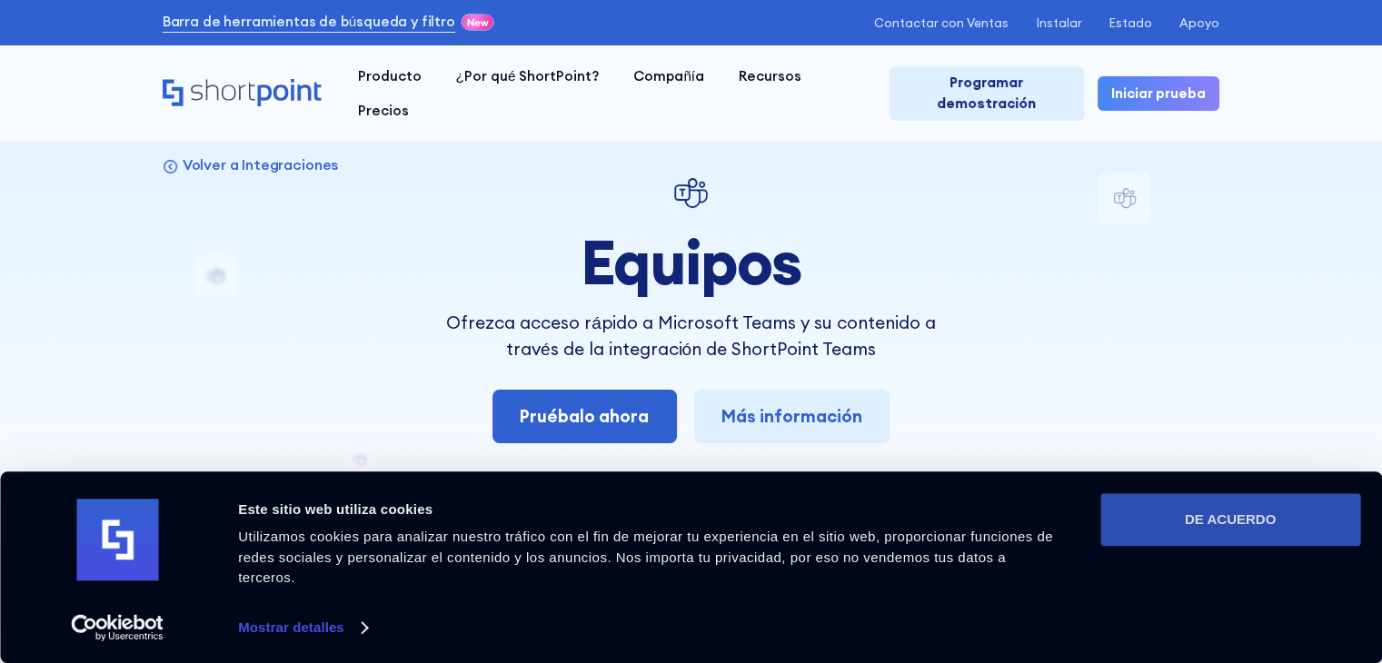
click at [1204, 546] on button "DE ACUERDO" at bounding box center [1230, 519] width 260 height 53
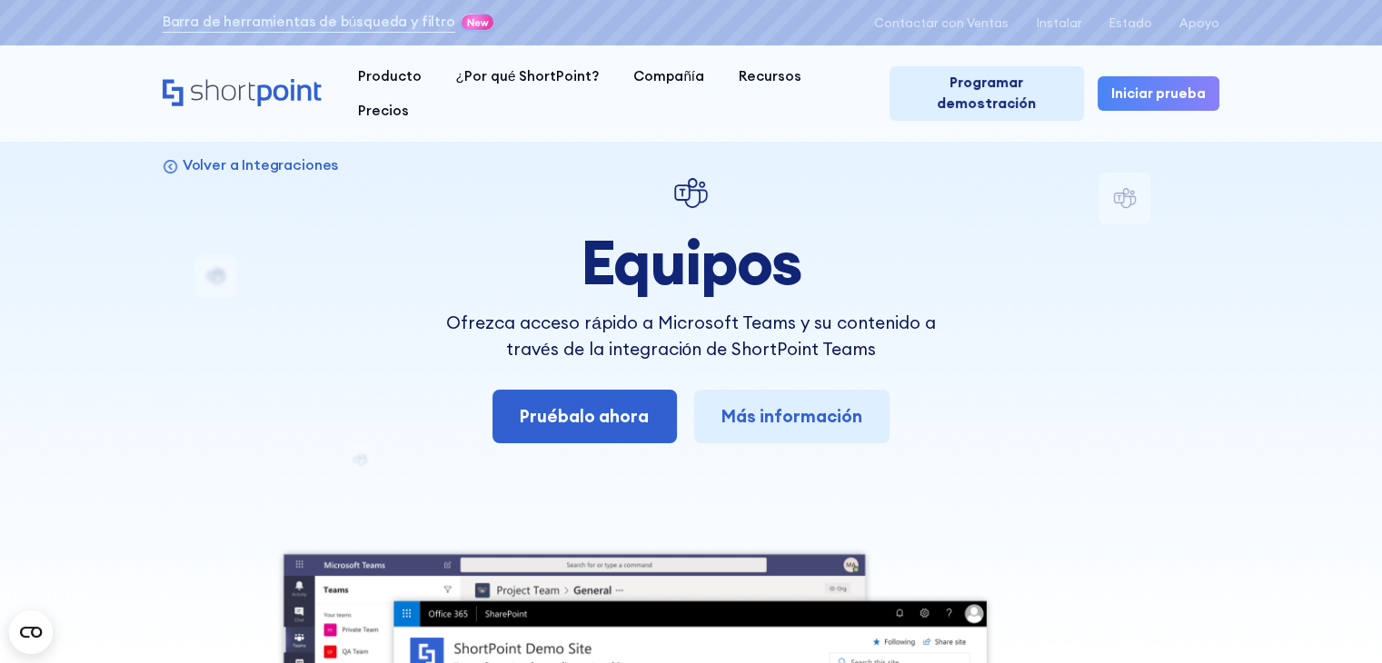
click at [1137, 84] on font "Iniciar prueba" at bounding box center [1158, 92] width 94 height 17
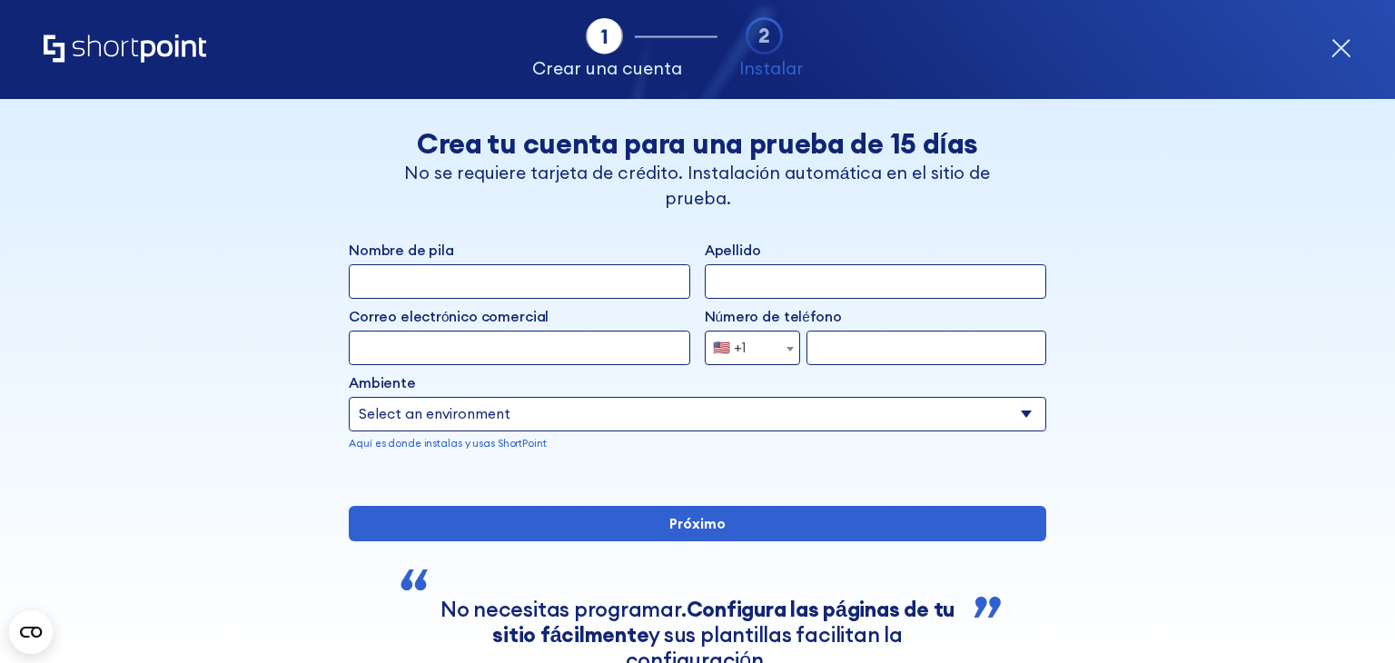
click at [570, 276] on input "Nombre de pila" at bounding box center [520, 281] width 342 height 35
click at [569, 273] on input "Nombre de pila" at bounding box center [520, 281] width 342 height 35
type input "america paola"
click at [773, 280] on input "Apellido" at bounding box center [876, 281] width 342 height 35
type input "servin"
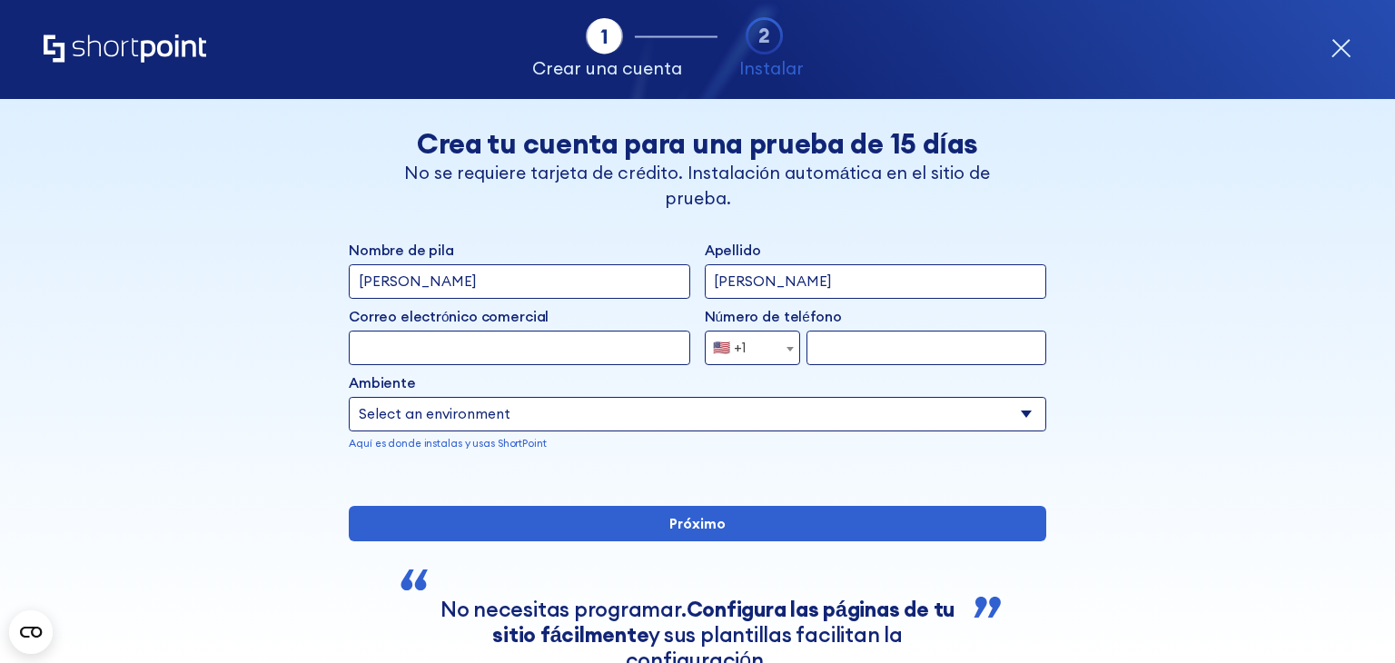
click at [415, 285] on input "america paola" at bounding box center [520, 281] width 342 height 35
type input "paola"
click at [449, 328] on div "Correo electrónico comercial Invalid Email Address" at bounding box center [520, 318] width 342 height 25
click at [453, 342] on input "Correo electrónico comercial" at bounding box center [520, 348] width 342 height 35
click at [432, 354] on input "Correo electrónico comercial" at bounding box center [520, 348] width 342 height 35
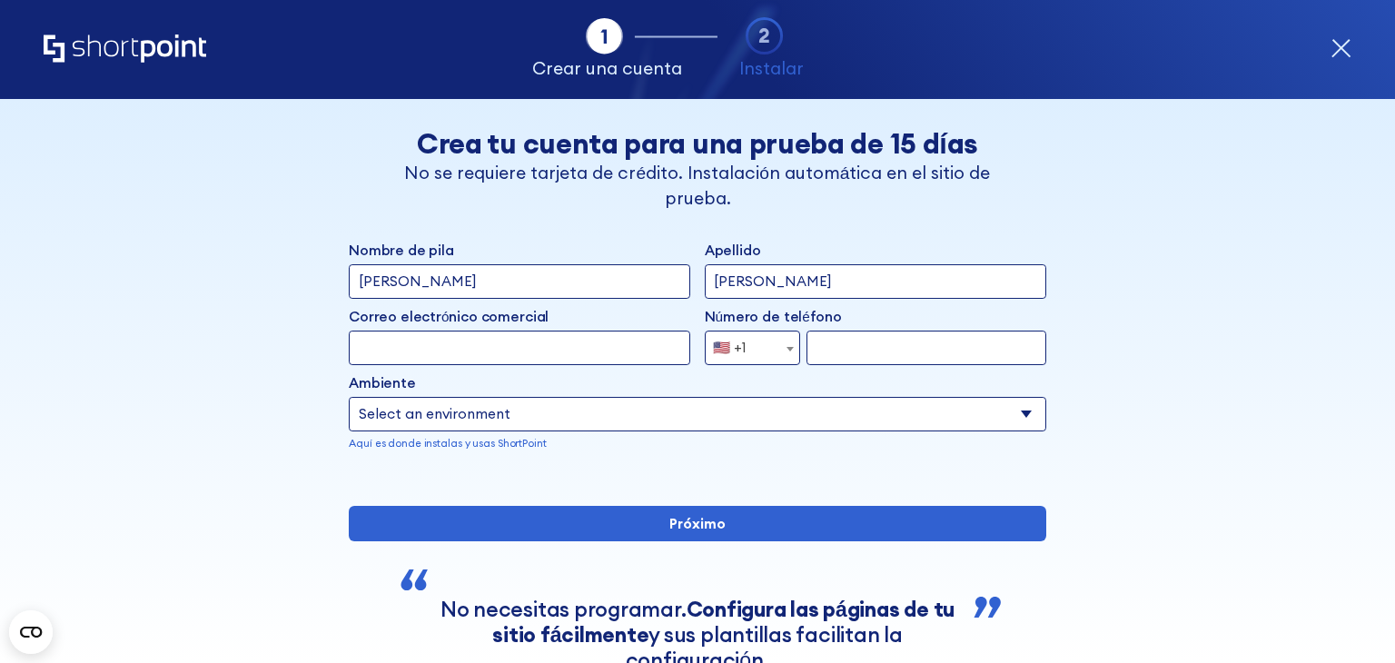
click at [561, 359] on input "Correo electrónico comercial" at bounding box center [520, 348] width 342 height 35
paste input "al260339@alumnos.uacj.mx"
type input "al260339@alumnos.uacj.mx"
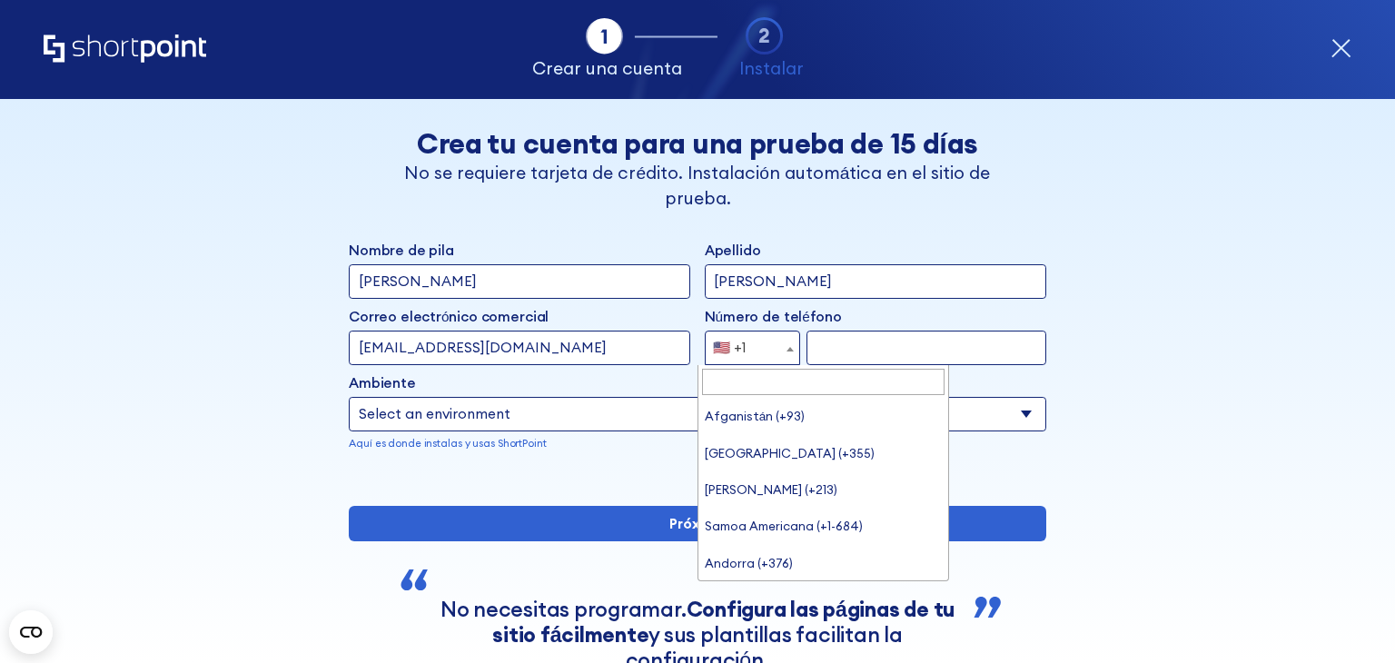
click at [788, 346] on span "forma" at bounding box center [790, 349] width 18 height 35
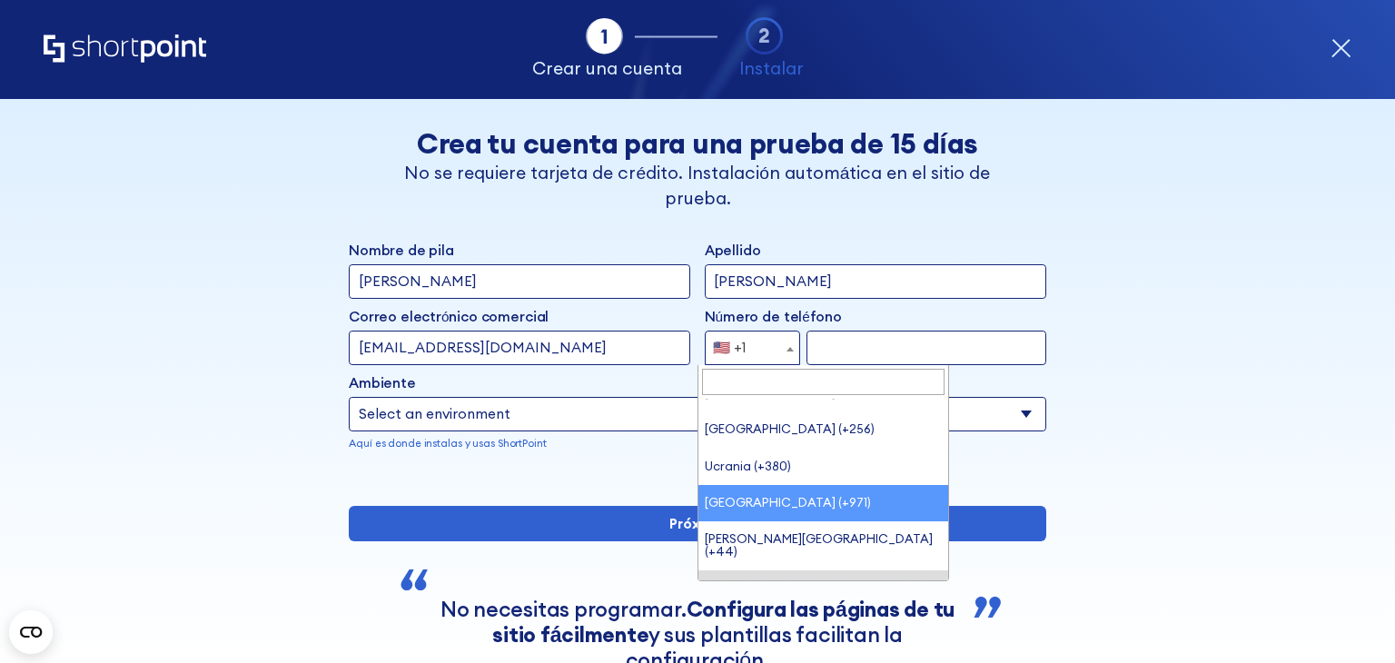
click at [855, 385] on input "Buscar" at bounding box center [823, 382] width 242 height 26
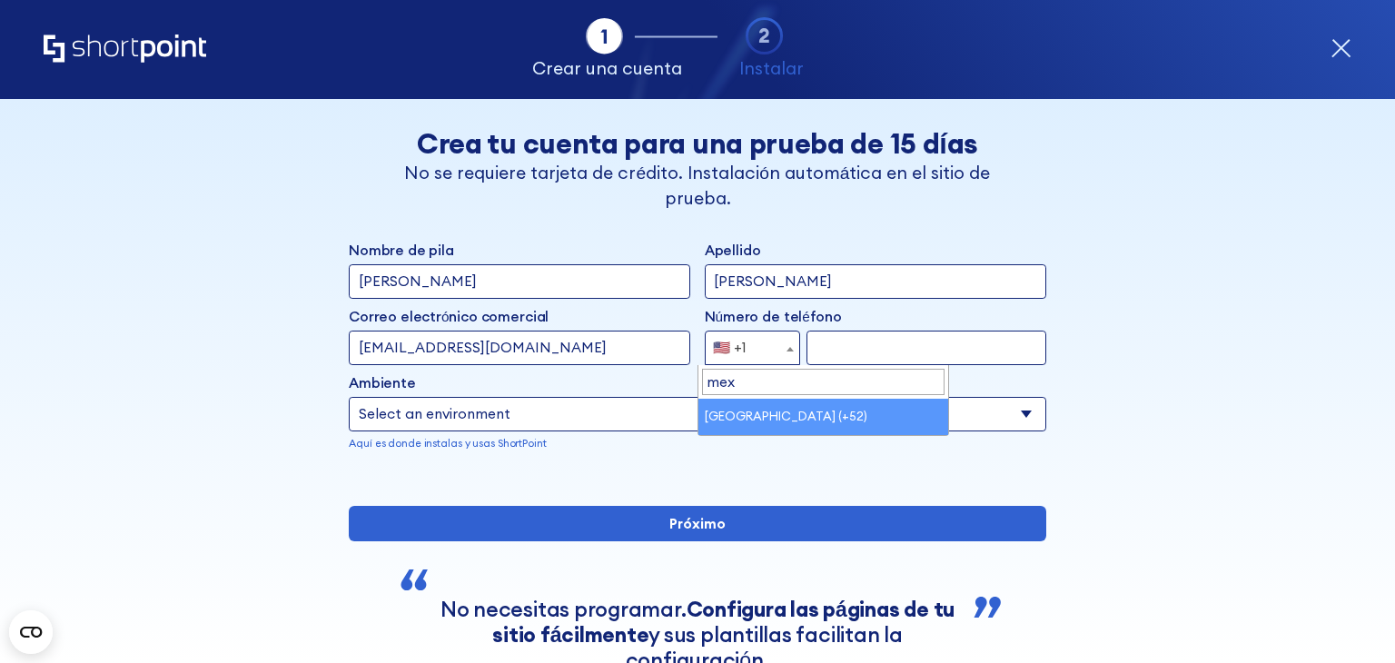
type input "mex"
select select "+52"
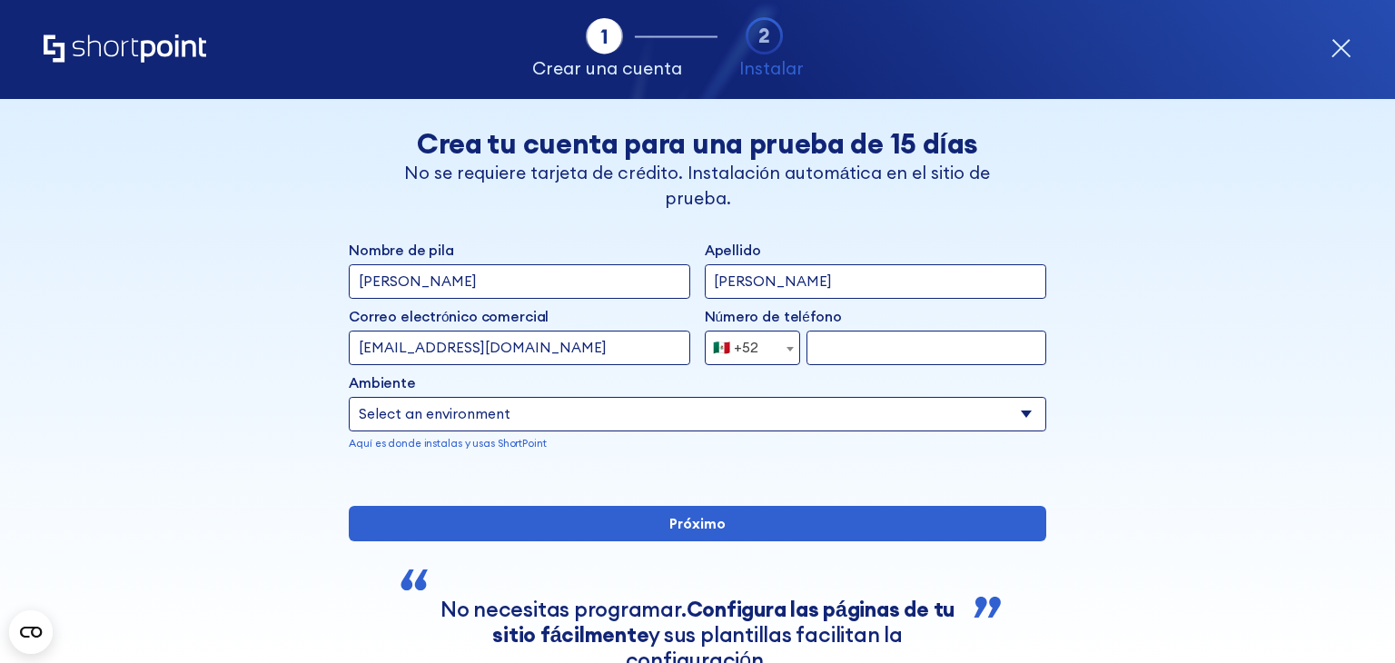
click at [860, 362] on input "forma" at bounding box center [927, 348] width 240 height 35
type input "6563373576"
click at [860, 393] on div "Ambiente Select an environment Microsoft 365 SharePoint Online SharePoint 2019 …" at bounding box center [698, 411] width 698 height 78
click at [979, 415] on select "Select an environment Microsoft 365 SharePoint Online SharePoint 2019 (local) S…" at bounding box center [698, 414] width 698 height 35
select select "Microsoft 365"
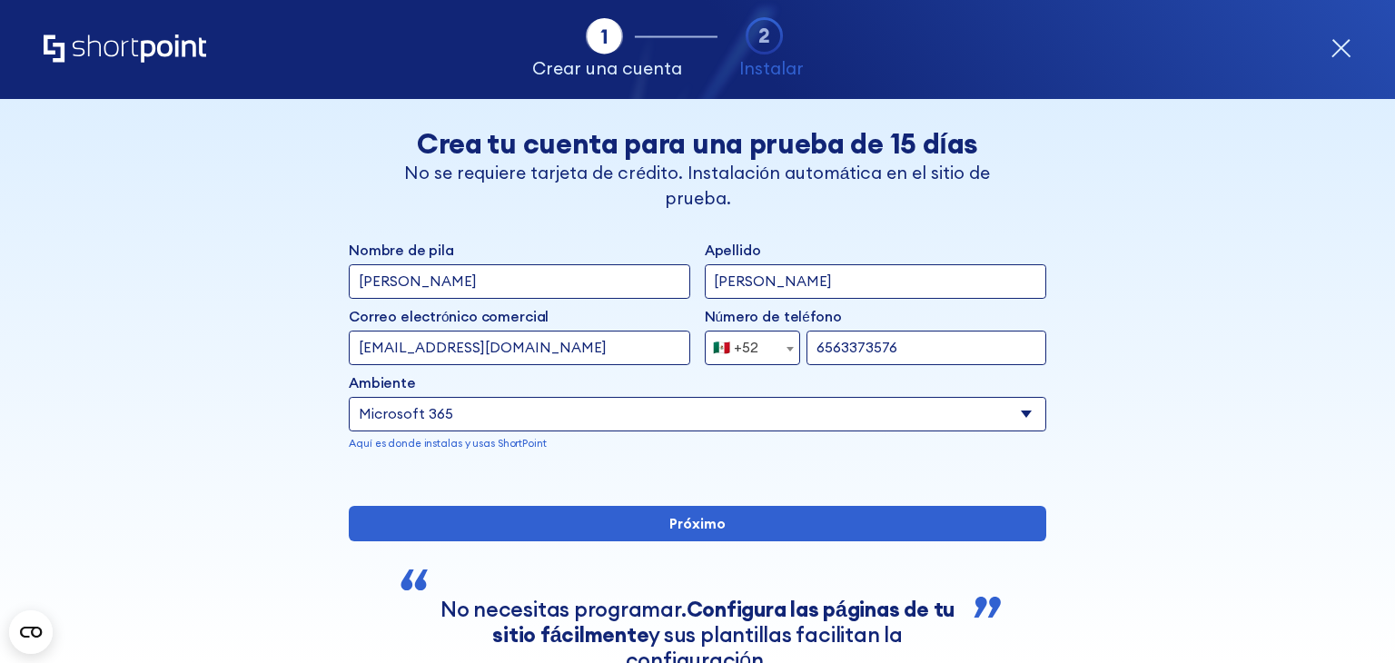
click at [349, 397] on select "Select an environment Microsoft 365 SharePoint Online SharePoint 2019 (local) S…" at bounding box center [698, 414] width 698 height 35
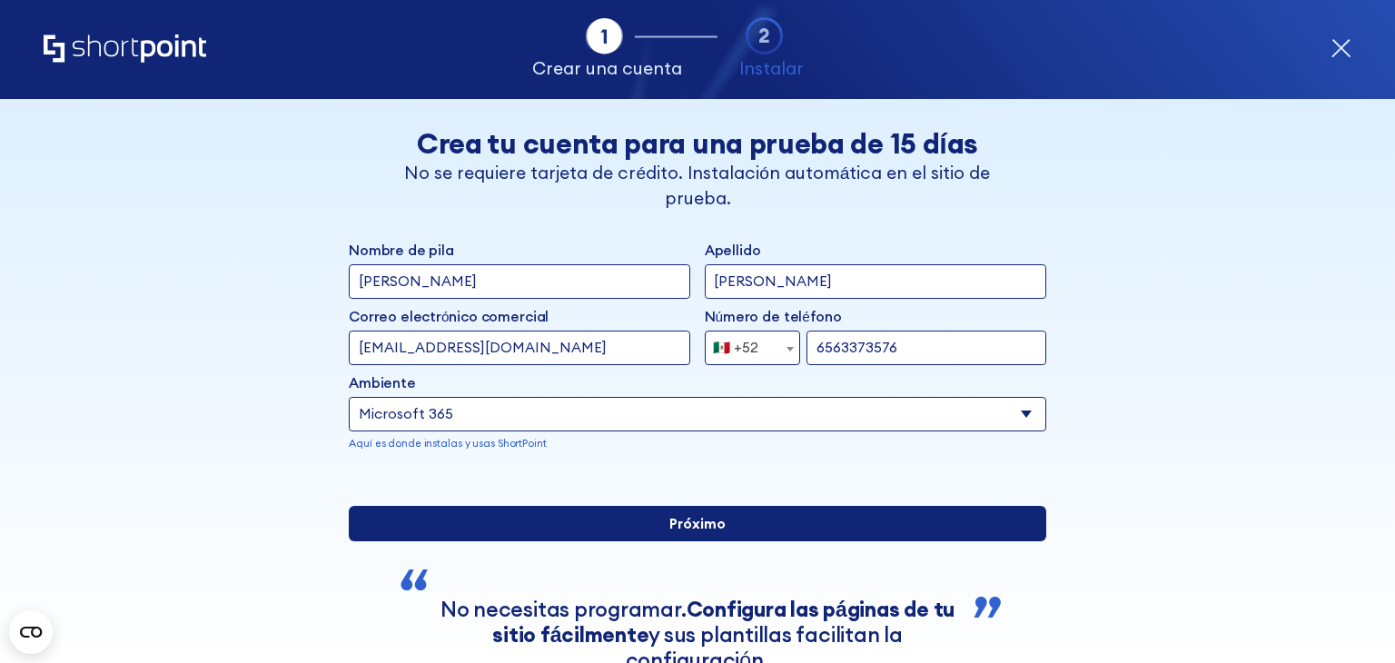
click at [686, 540] on input "Próximo" at bounding box center [698, 523] width 698 height 35
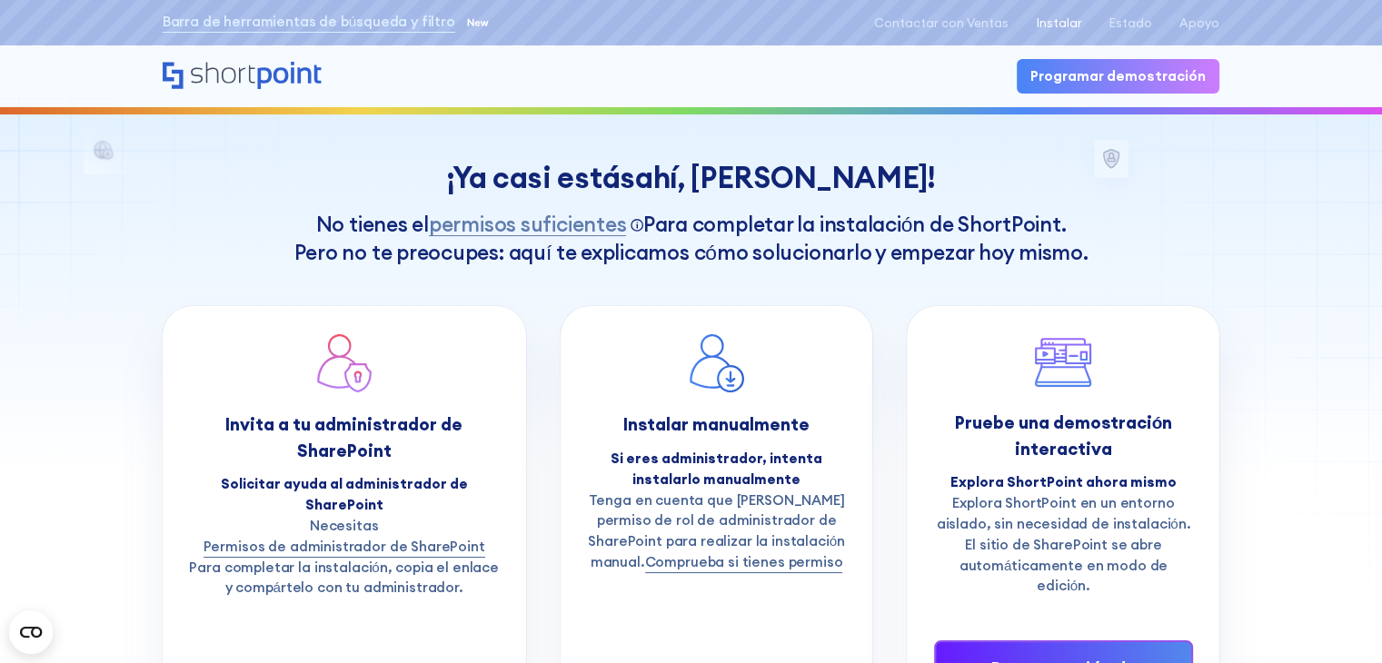
click at [1081, 25] on font "Instalar" at bounding box center [1058, 22] width 45 height 15
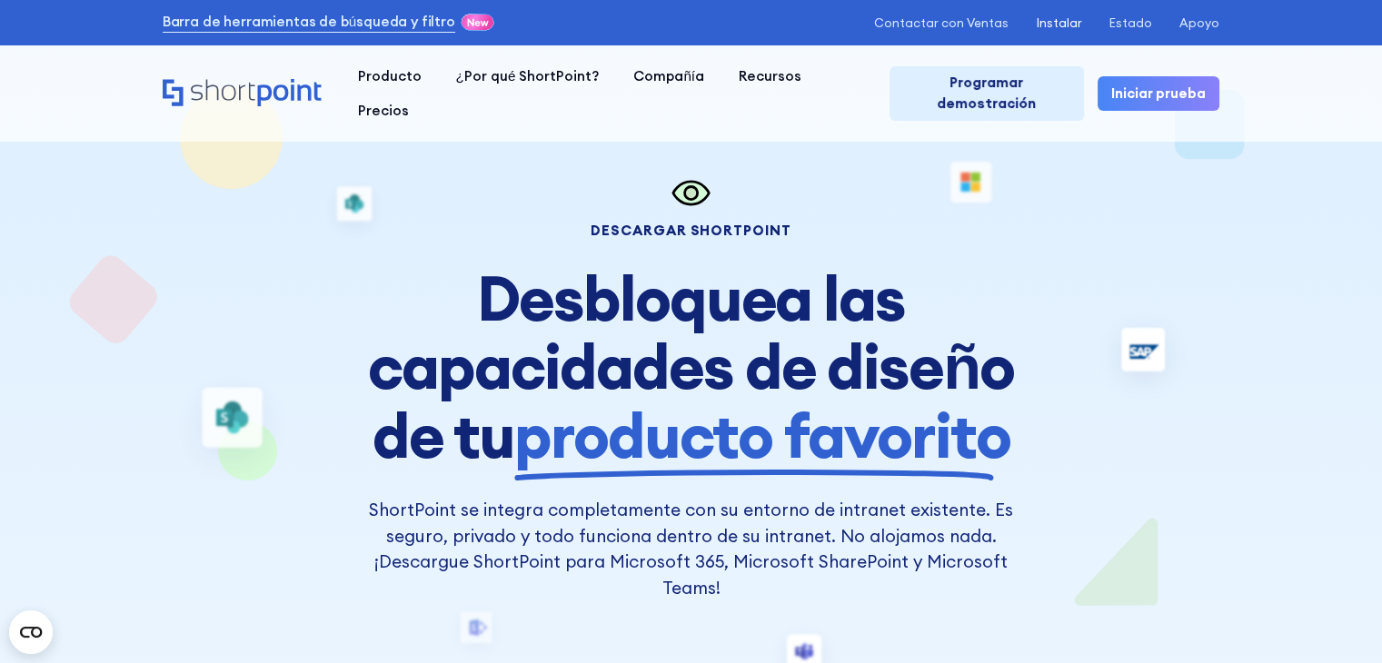
click at [1081, 25] on font "Instalar" at bounding box center [1058, 22] width 45 height 15
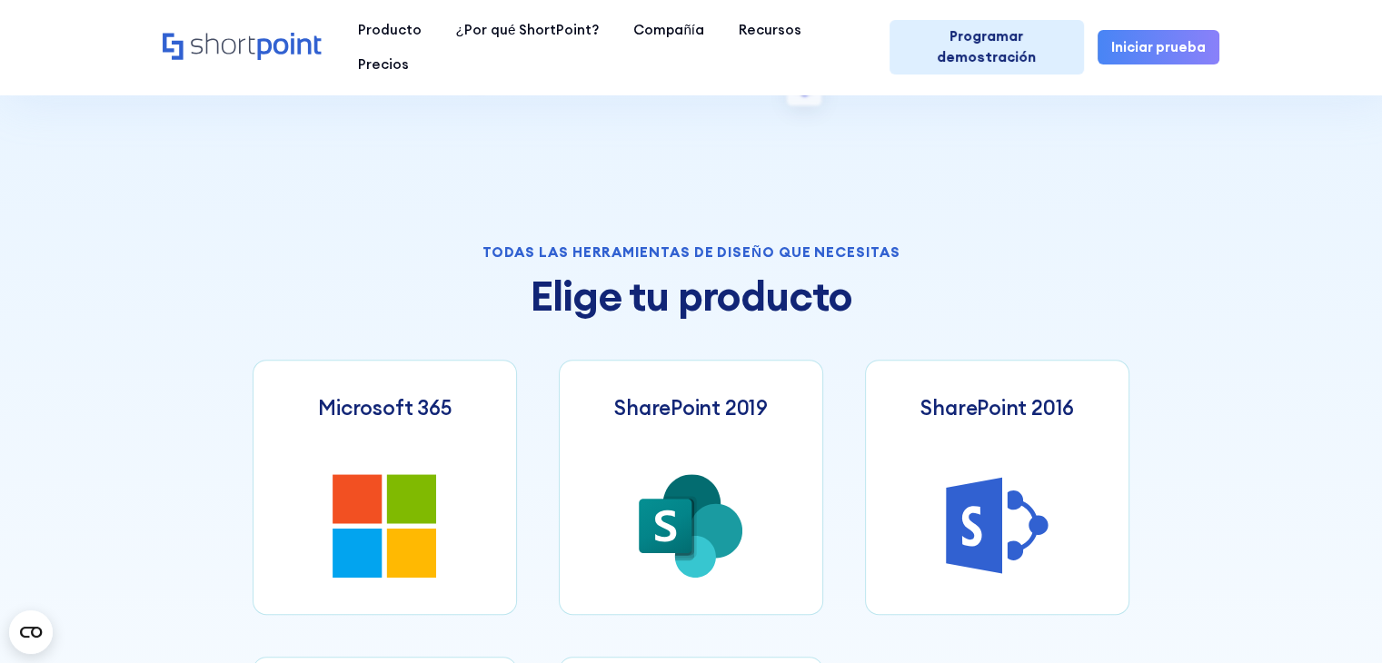
scroll to position [580, 0]
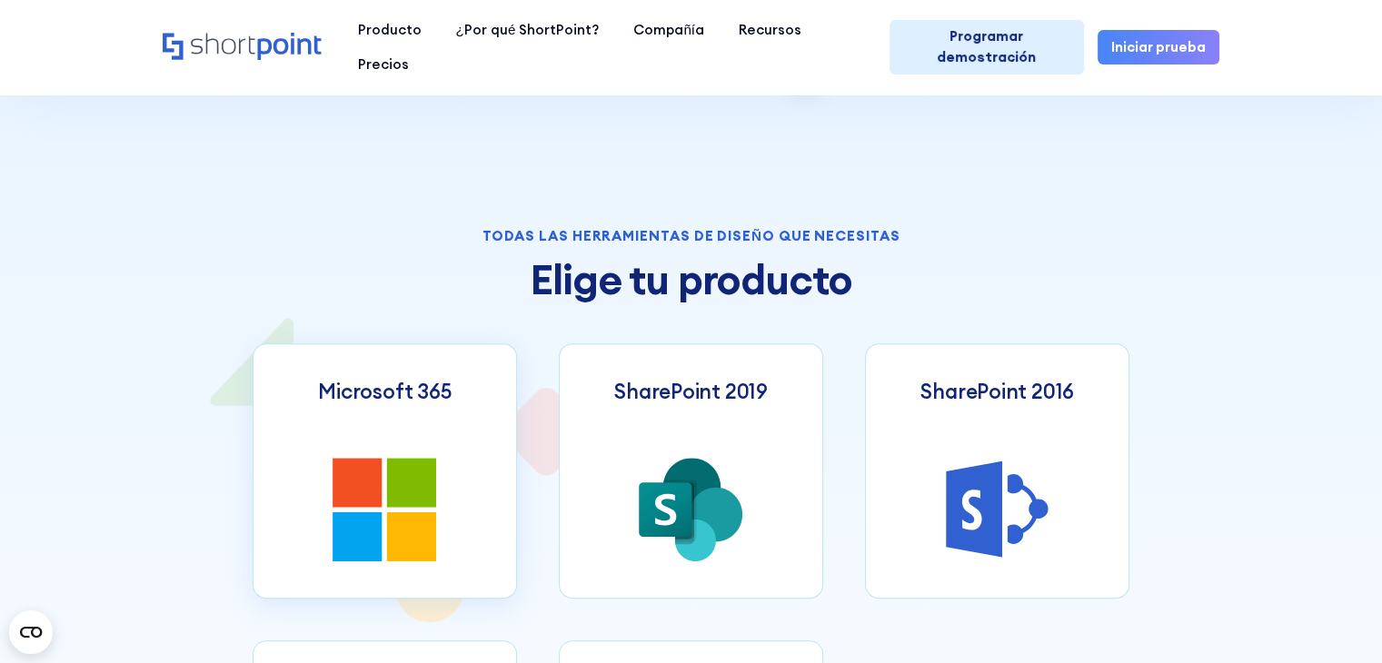
click at [491, 520] on link "Microsoft 365" at bounding box center [385, 470] width 265 height 255
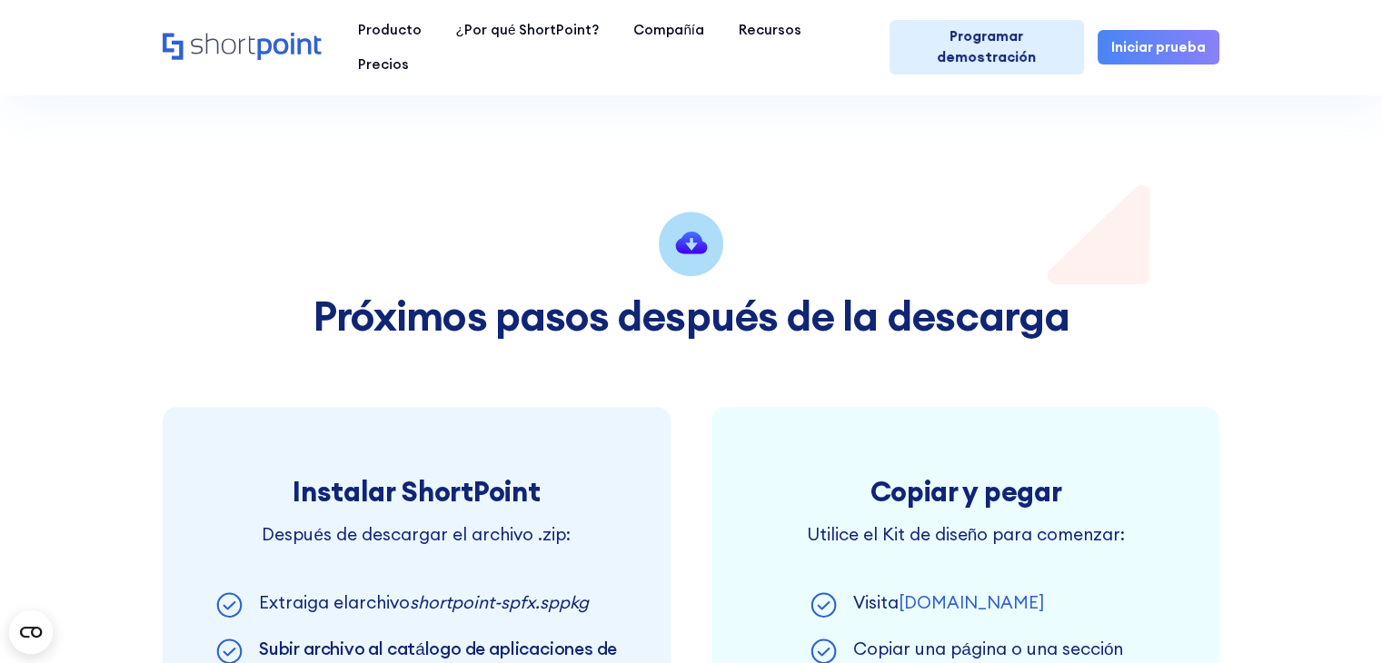
scroll to position [799, 0]
